Goal: Transaction & Acquisition: Purchase product/service

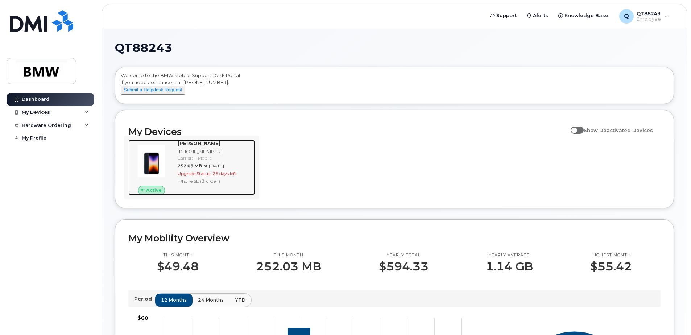
click at [158, 170] on img at bounding box center [151, 160] width 35 height 35
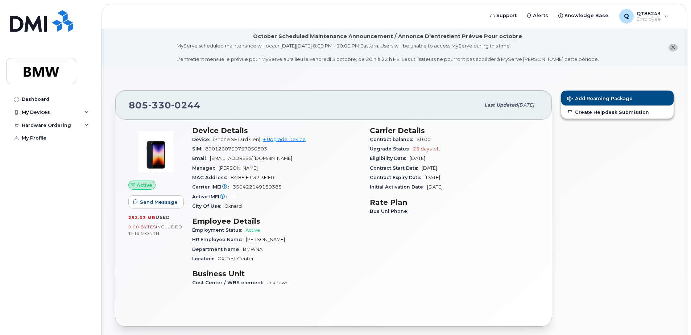
click at [424, 148] on span "25 days left" at bounding box center [426, 148] width 27 height 5
click at [294, 140] on link "+ Upgrade Device" at bounding box center [284, 139] width 42 height 5
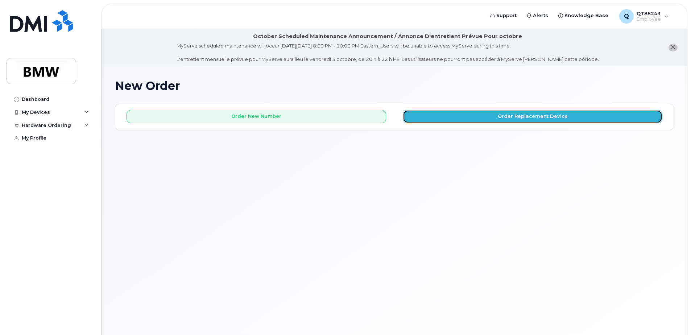
click at [446, 123] on button "Order Replacement Device" at bounding box center [531, 116] width 259 height 13
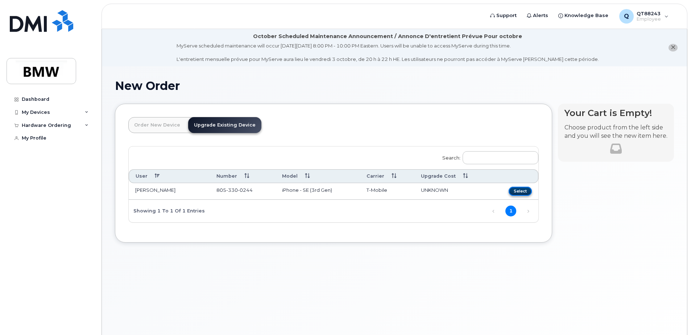
click at [520, 192] on button "Select" at bounding box center [519, 191] width 23 height 9
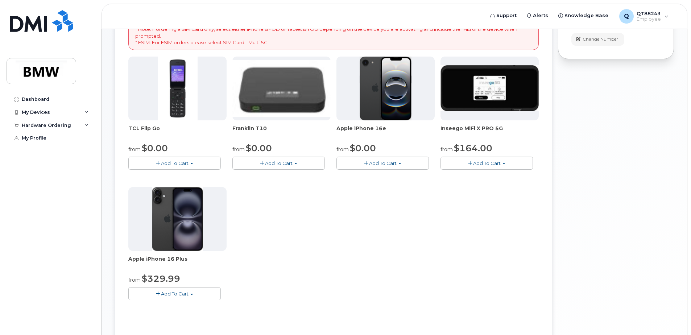
scroll to position [181, 0]
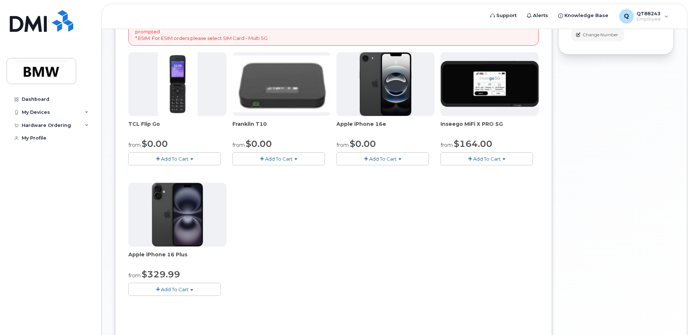
click at [165, 208] on img at bounding box center [177, 215] width 51 height 64
click at [171, 288] on span "Add To Cart" at bounding box center [175, 289] width 28 height 6
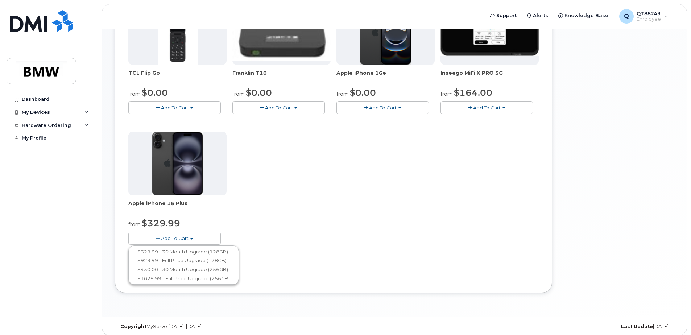
scroll to position [237, 0]
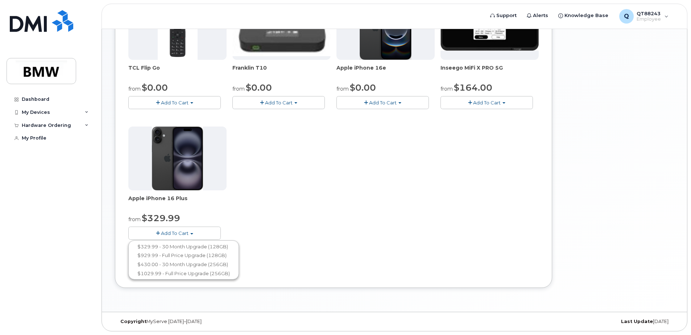
click at [391, 103] on span "Add To Cart" at bounding box center [383, 103] width 28 height 6
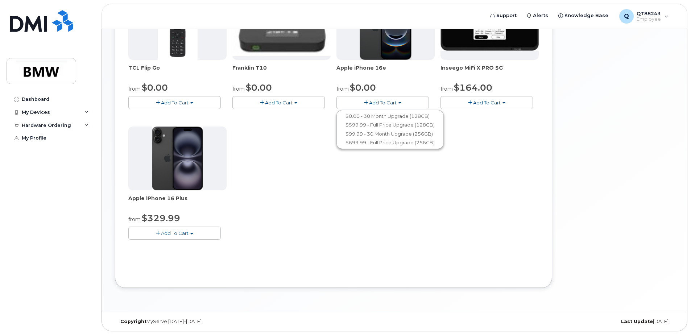
click at [376, 188] on div "TCL Flip Go from $0.00 Add To Cart $0.00 - 30 month Upgrade $96.00 - Full Price…" at bounding box center [333, 123] width 410 height 255
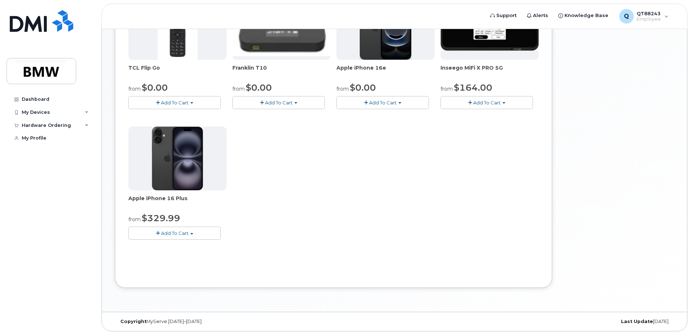
click at [394, 105] on button "Add To Cart" at bounding box center [382, 102] width 92 height 13
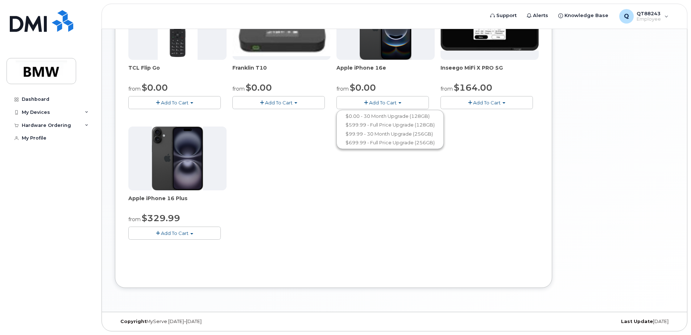
click at [421, 175] on div "TCL Flip Go from $0.00 Add To Cart $0.00 - 30 month Upgrade $96.00 - Full Price…" at bounding box center [333, 123] width 410 height 255
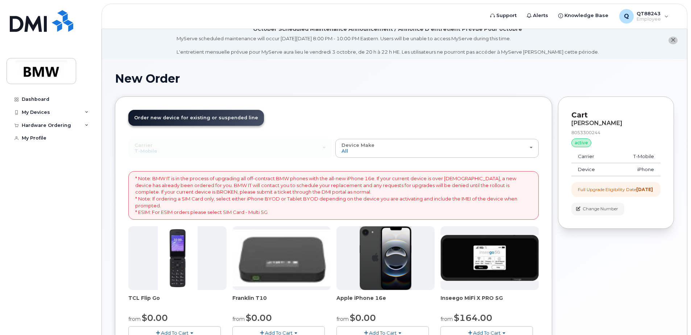
scroll to position [0, 0]
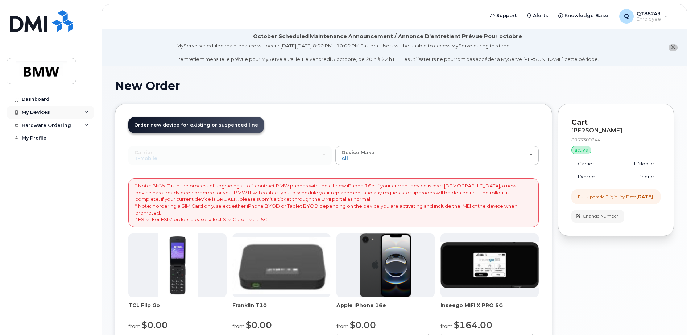
click at [37, 110] on div "My Devices" at bounding box center [36, 112] width 28 height 6
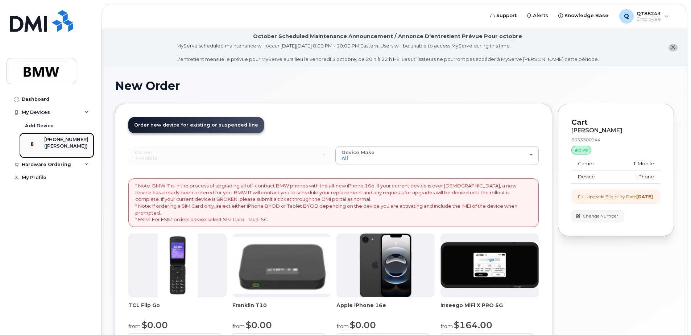
click at [58, 138] on div "[PHONE_NUMBER]" at bounding box center [66, 139] width 44 height 7
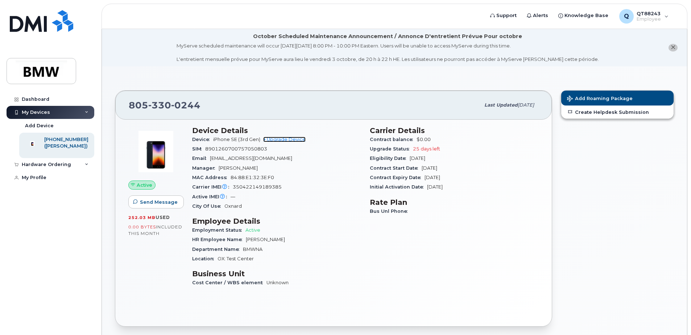
click at [276, 140] on link "+ Upgrade Device" at bounding box center [284, 139] width 42 height 5
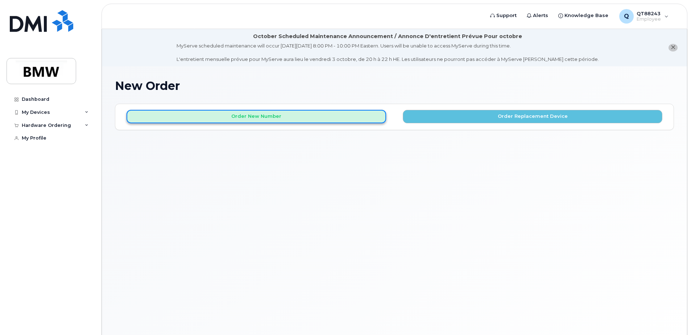
click at [248, 122] on button "Order New Number" at bounding box center [255, 116] width 259 height 13
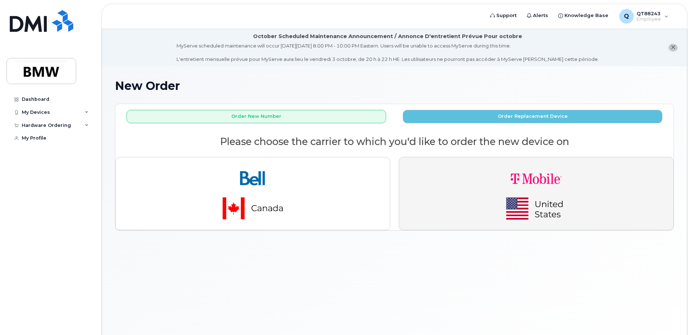
click at [519, 198] on img "button" at bounding box center [535, 193] width 101 height 61
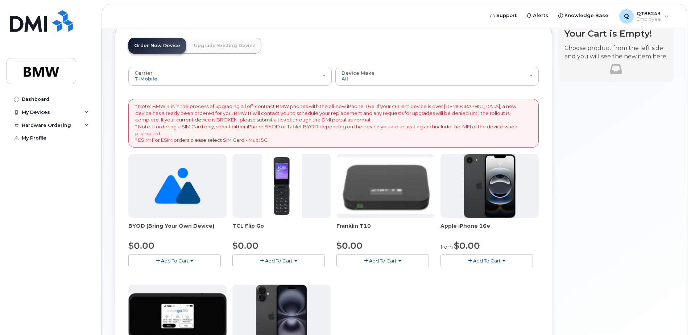
scroll to position [56, 0]
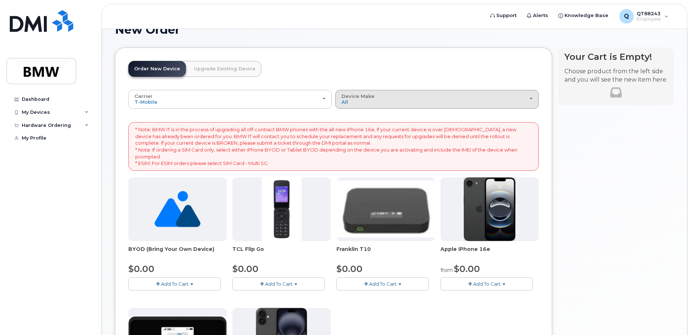
click at [351, 101] on div "Device Make All Cell Phone iPhone Modem" at bounding box center [436, 98] width 191 height 11
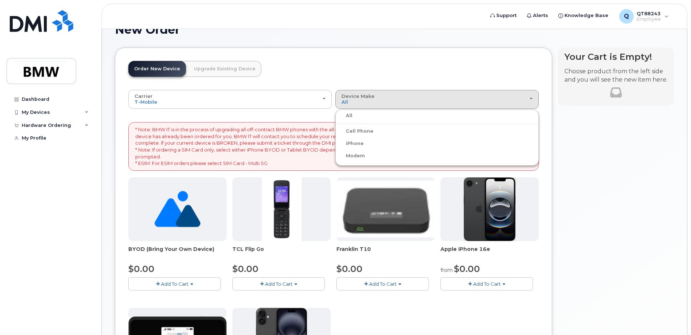
click at [355, 147] on label "iPhone" at bounding box center [350, 143] width 26 height 9
click at [0, 0] on input "iPhone" at bounding box center [0, 0] width 0 height 0
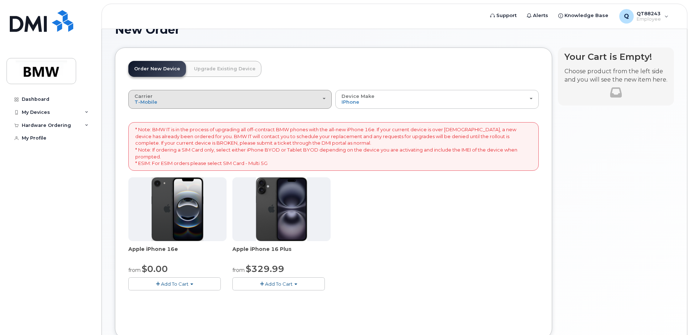
click at [272, 98] on div "Carrier Bell T-Mobile" at bounding box center [229, 98] width 191 height 11
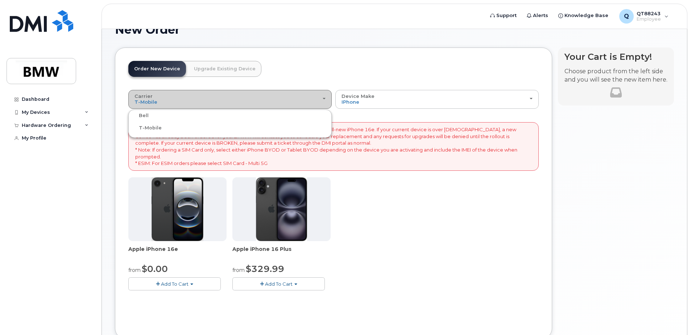
click at [272, 98] on div "Carrier Bell T-Mobile" at bounding box center [229, 98] width 191 height 11
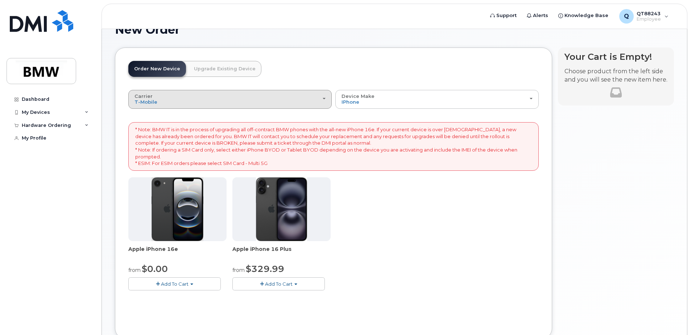
click at [237, 101] on div "Carrier Bell T-Mobile" at bounding box center [229, 98] width 191 height 11
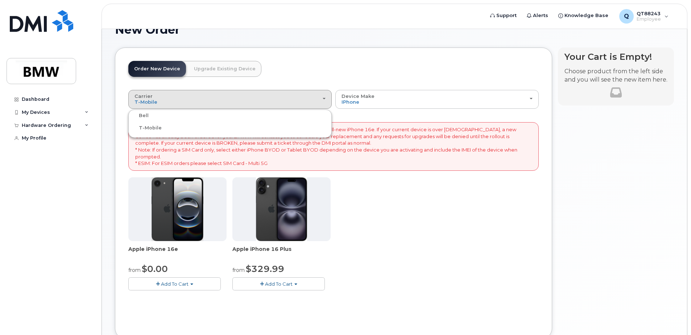
click at [220, 117] on div "Bell" at bounding box center [230, 115] width 200 height 9
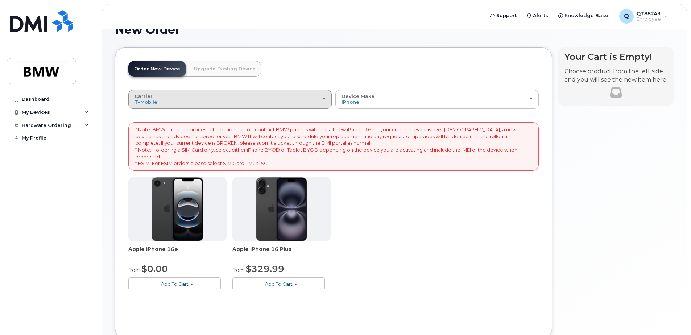
drag, startPoint x: 163, startPoint y: 101, endPoint x: 158, endPoint y: 101, distance: 4.4
click at [162, 101] on div "Carrier Bell T-Mobile" at bounding box center [229, 98] width 191 height 11
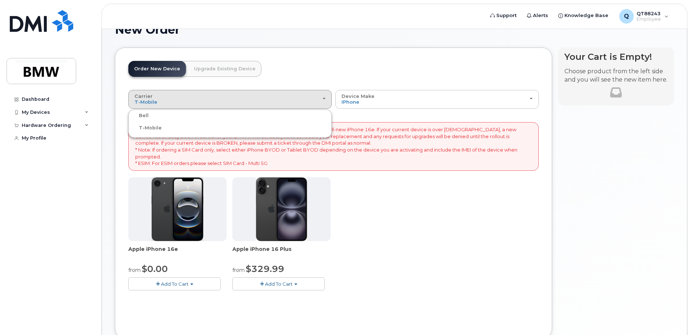
click at [146, 115] on label "Bell" at bounding box center [139, 115] width 18 height 9
click at [0, 0] on input "Bell" at bounding box center [0, 0] width 0 height 0
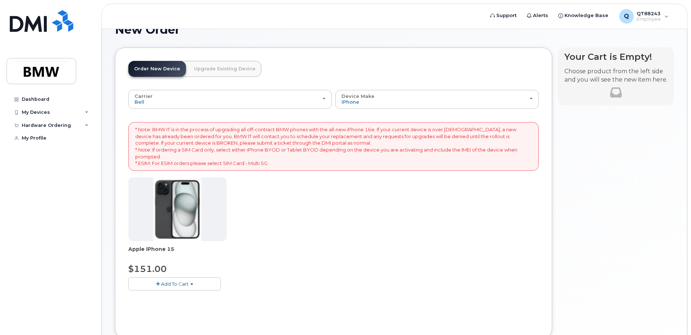
click at [214, 73] on link "Upgrade Existing Device" at bounding box center [224, 69] width 73 height 16
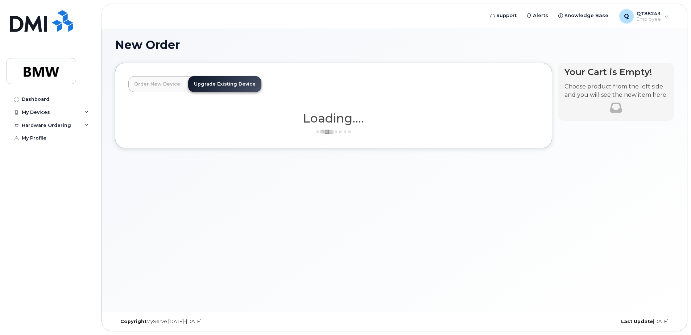
scroll to position [41, 0]
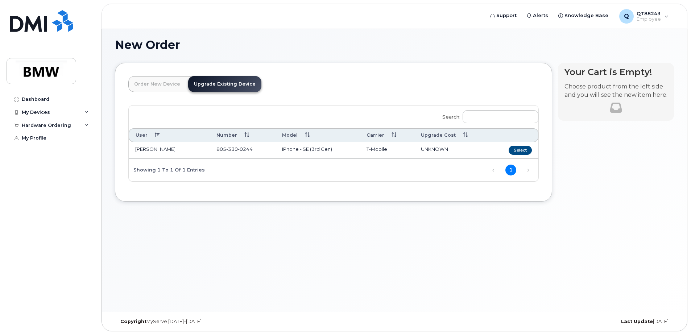
click at [384, 177] on div "Search: User Number Model Carrier Upgrade Cost [PERSON_NAME] [PHONE_NUMBER] iPh…" at bounding box center [333, 143] width 409 height 76
click at [515, 153] on button "Select" at bounding box center [519, 150] width 23 height 9
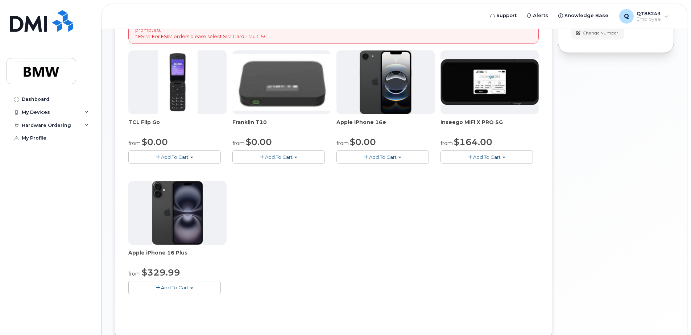
scroll to position [186, 0]
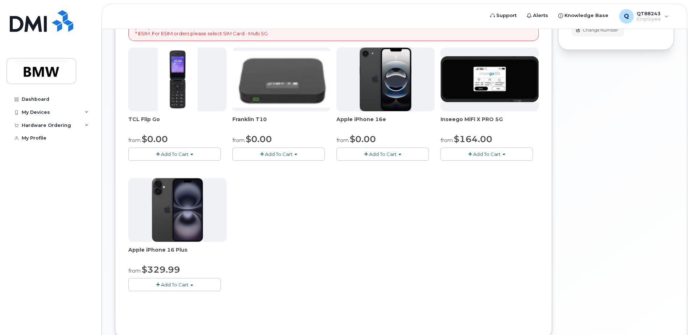
click at [383, 154] on span "Add To Cart" at bounding box center [383, 154] width 28 height 6
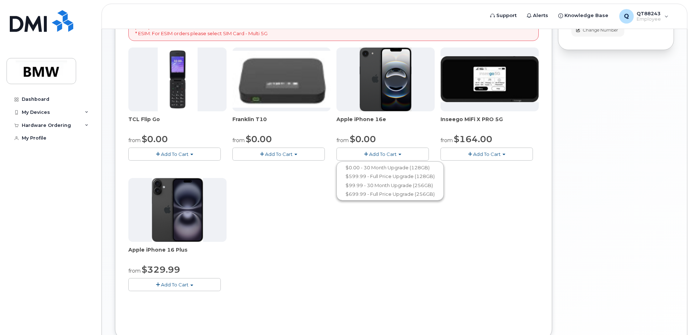
click at [383, 152] on span "Add To Cart" at bounding box center [383, 154] width 28 height 6
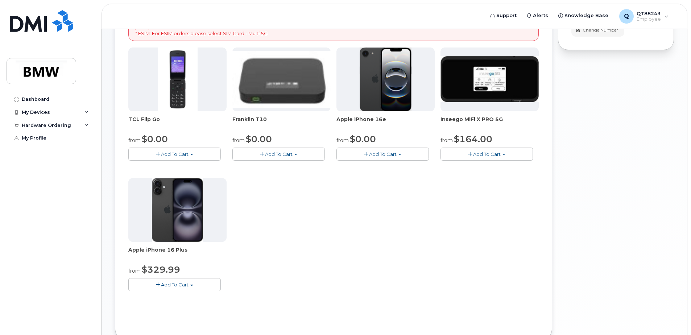
click at [178, 284] on span "Add To Cart" at bounding box center [175, 284] width 28 height 6
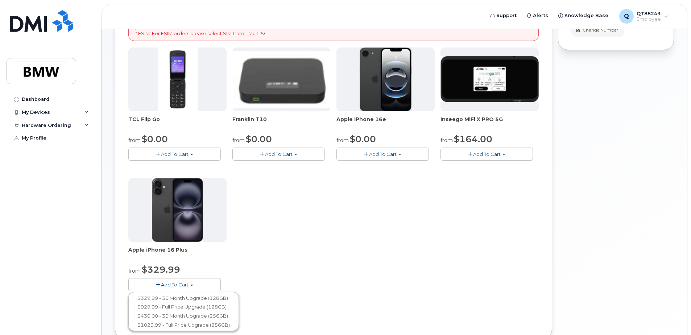
click at [173, 284] on span "Add To Cart" at bounding box center [175, 284] width 28 height 6
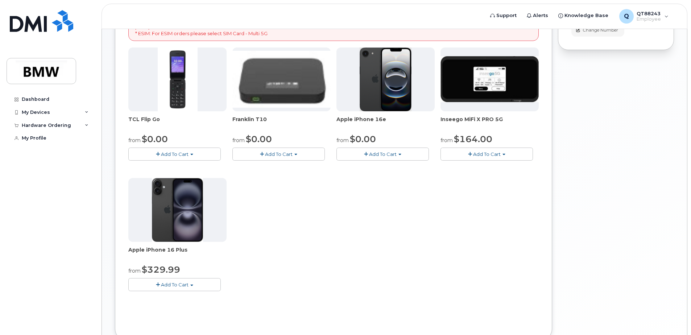
click at [322, 251] on div "TCL Flip Go from $0.00 Add To Cart $0.00 - 30 month Upgrade $96.00 - Full Price…" at bounding box center [333, 174] width 410 height 255
click at [188, 281] on span "Add To Cart" at bounding box center [175, 284] width 28 height 6
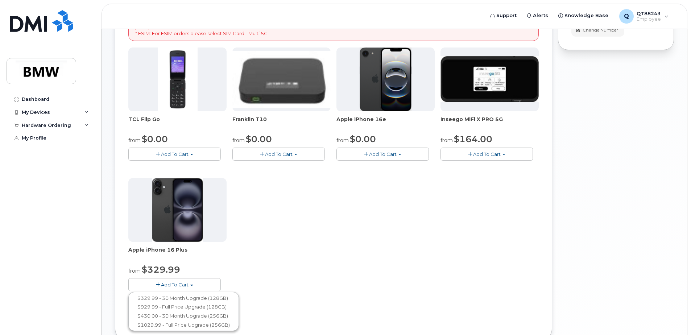
click at [173, 282] on span "Add To Cart" at bounding box center [175, 284] width 28 height 6
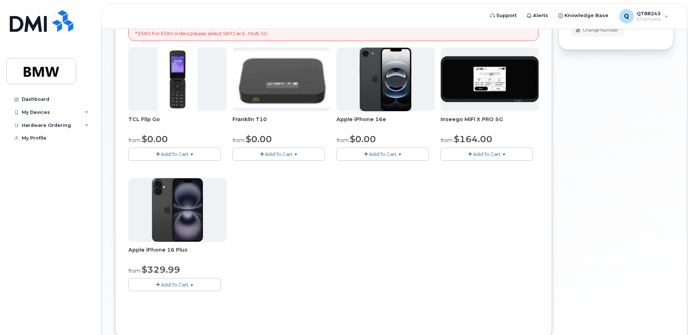
click at [399, 156] on button "Add To Cart" at bounding box center [382, 153] width 92 height 13
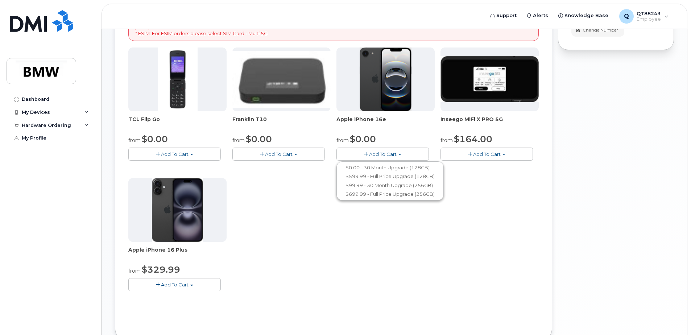
click at [399, 156] on button "Add To Cart" at bounding box center [382, 153] width 92 height 13
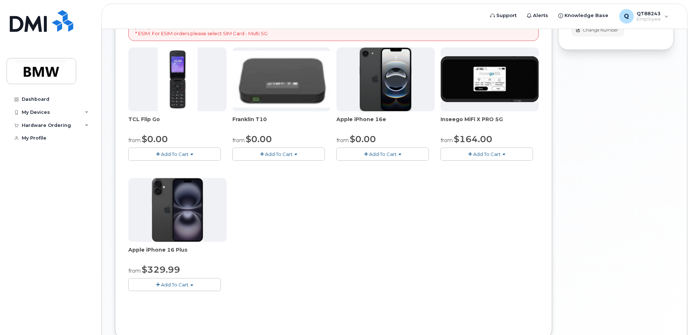
click at [303, 250] on div "TCL Flip Go from $0.00 Add To Cart $0.00 - 30 month Upgrade $96.00 - Full Price…" at bounding box center [333, 174] width 410 height 255
